Goal: Task Accomplishment & Management: Use online tool/utility

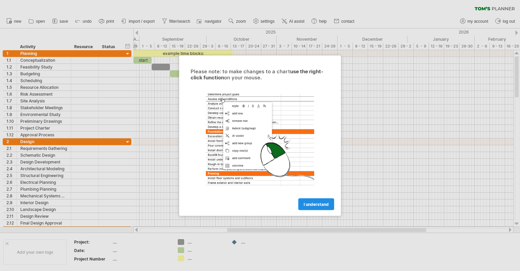
click at [317, 204] on span "I understand" at bounding box center [316, 203] width 25 height 5
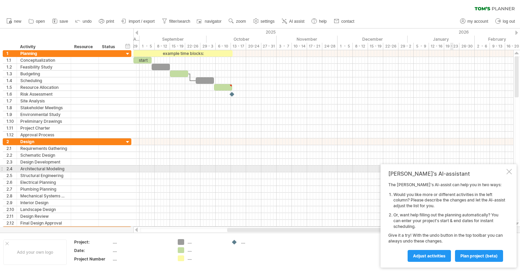
click at [510, 169] on div at bounding box center [509, 171] width 5 height 5
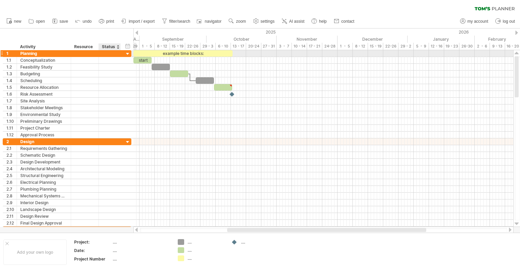
click at [129, 53] on div at bounding box center [128, 54] width 6 height 6
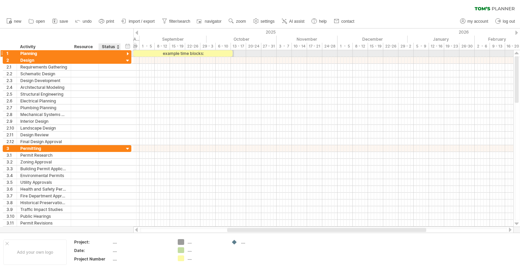
click at [129, 53] on div at bounding box center [128, 54] width 6 height 6
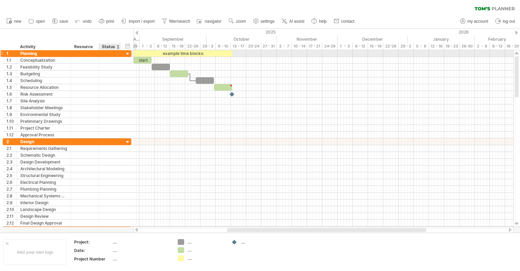
click at [129, 53] on div at bounding box center [128, 54] width 6 height 6
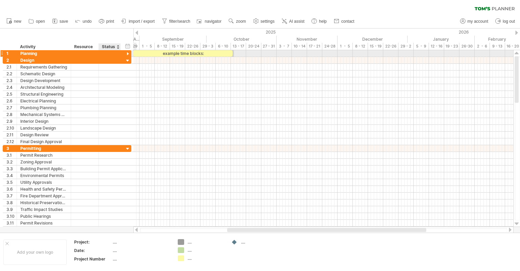
click at [129, 53] on div at bounding box center [128, 54] width 6 height 6
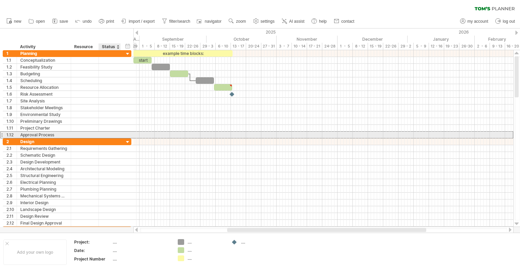
click at [126, 136] on div "**********" at bounding box center [67, 134] width 129 height 7
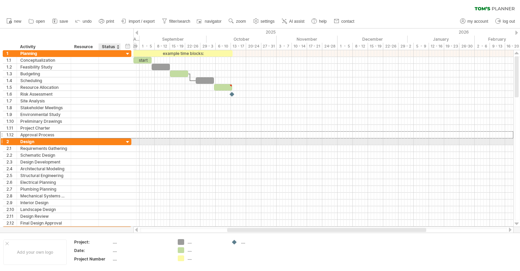
click at [128, 141] on div at bounding box center [128, 142] width 6 height 6
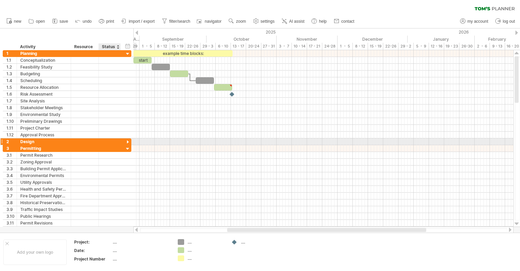
click at [128, 141] on div at bounding box center [128, 142] width 6 height 6
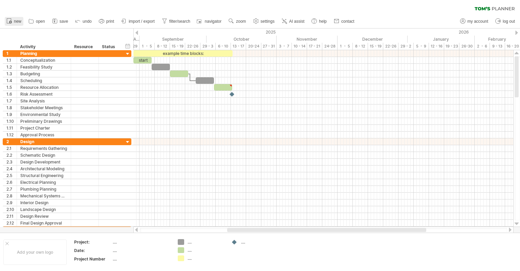
click at [14, 21] on span "new" at bounding box center [17, 21] width 7 height 5
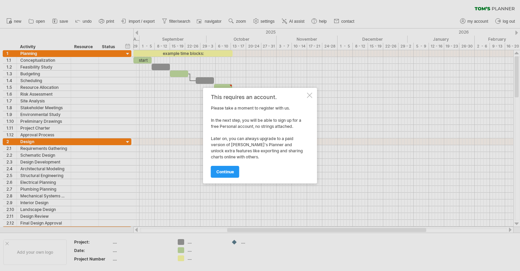
click at [311, 92] on div at bounding box center [309, 94] width 5 height 5
